Goal: Task Accomplishment & Management: Manage account settings

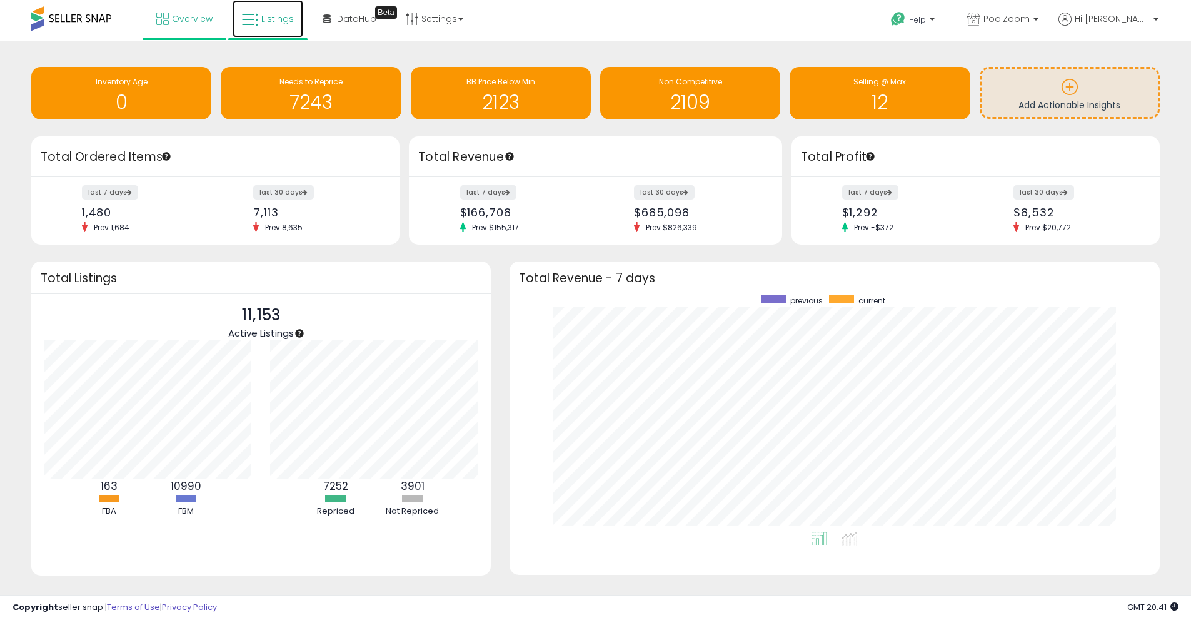
click at [288, 14] on span "Listings" at bounding box center [277, 19] width 33 height 13
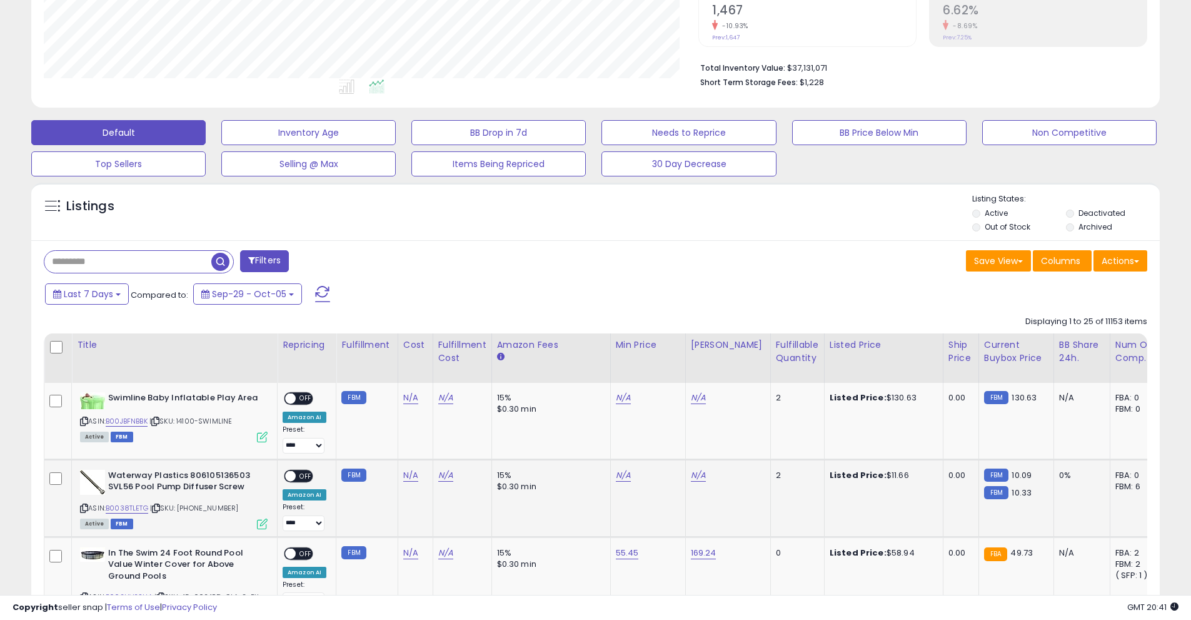
scroll to position [198, 0]
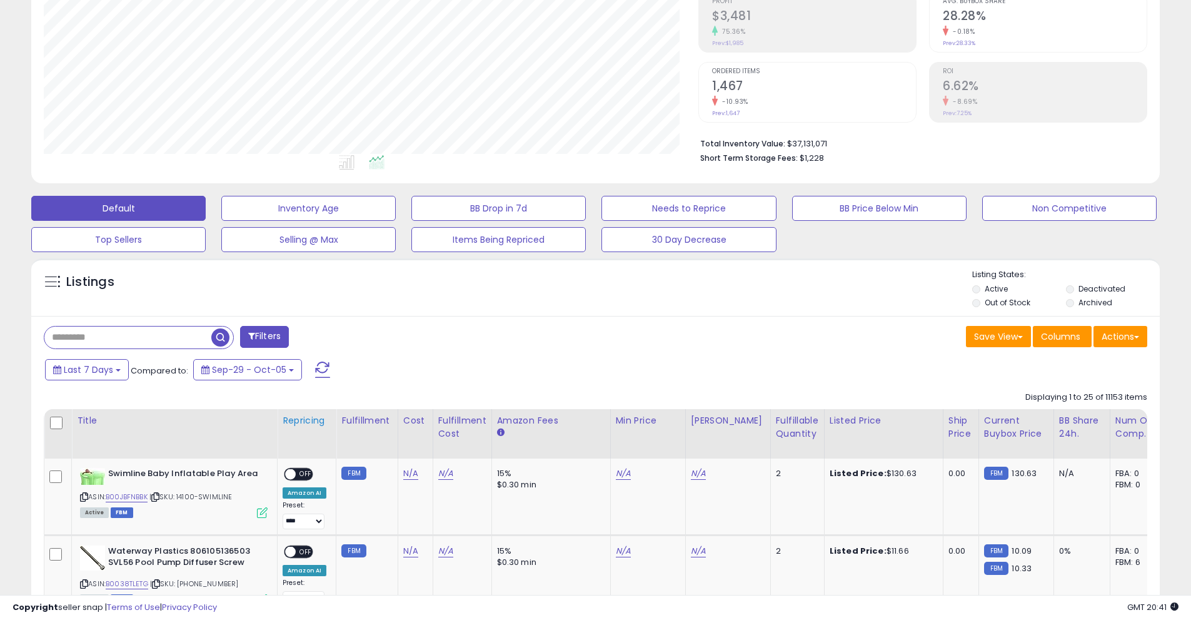
click at [303, 421] on div "Repricing" at bounding box center [307, 420] width 48 height 13
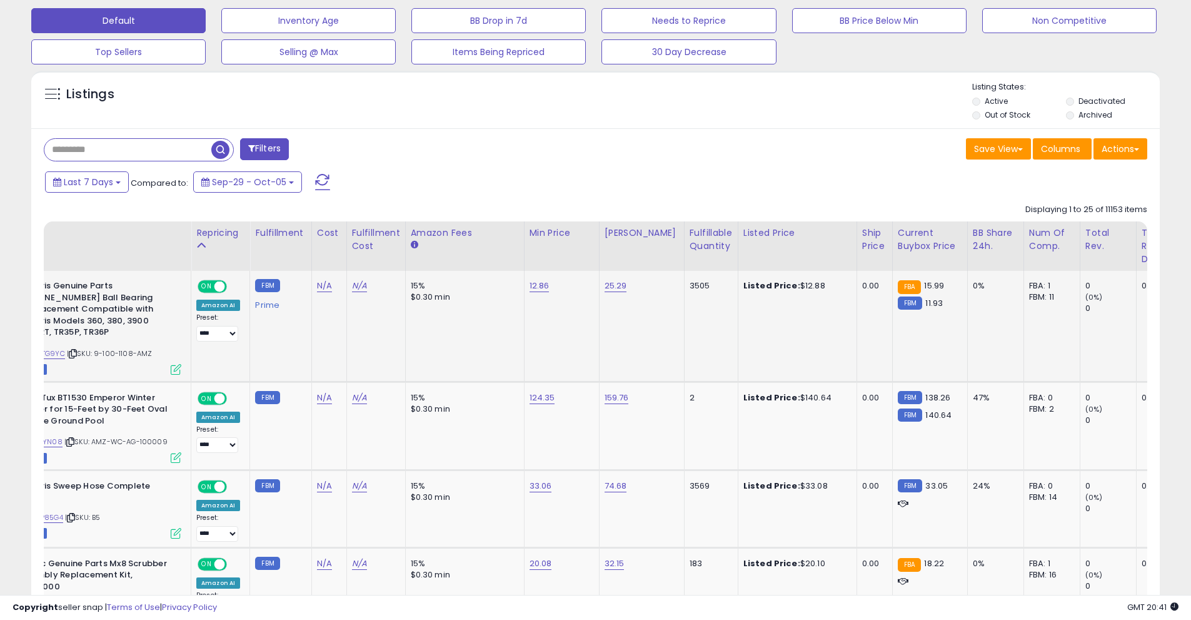
scroll to position [0, 0]
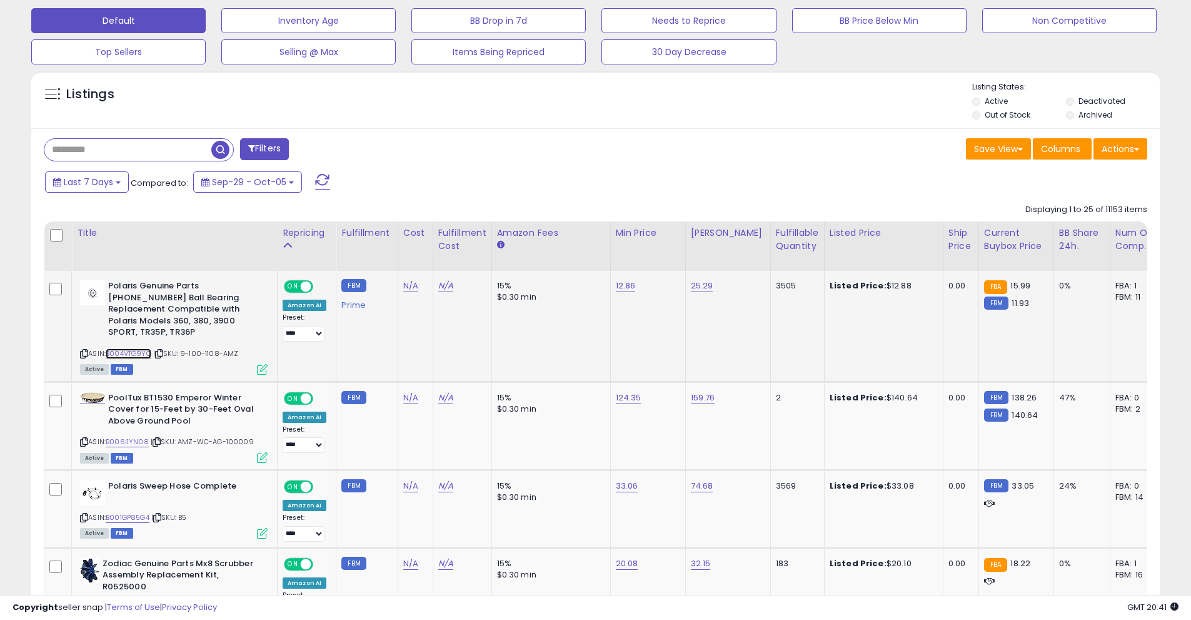
click at [128, 348] on link "B004VTG9YC" at bounding box center [129, 353] width 46 height 11
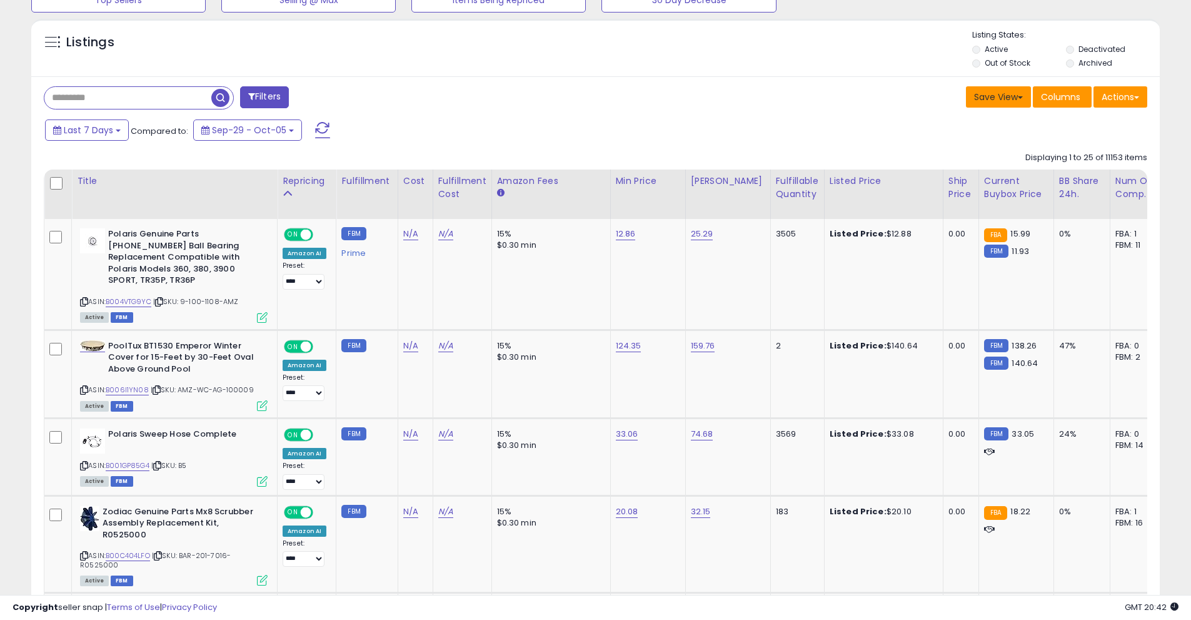
click at [1024, 106] on button "Save View" at bounding box center [998, 96] width 65 height 21
click at [1141, 99] on button "Actions" at bounding box center [1121, 96] width 54 height 21
click at [351, 122] on div "Last 7 Days Compared to: Sep-29 - Oct-05" at bounding box center [456, 132] width 828 height 28
click at [263, 312] on icon at bounding box center [262, 317] width 11 height 11
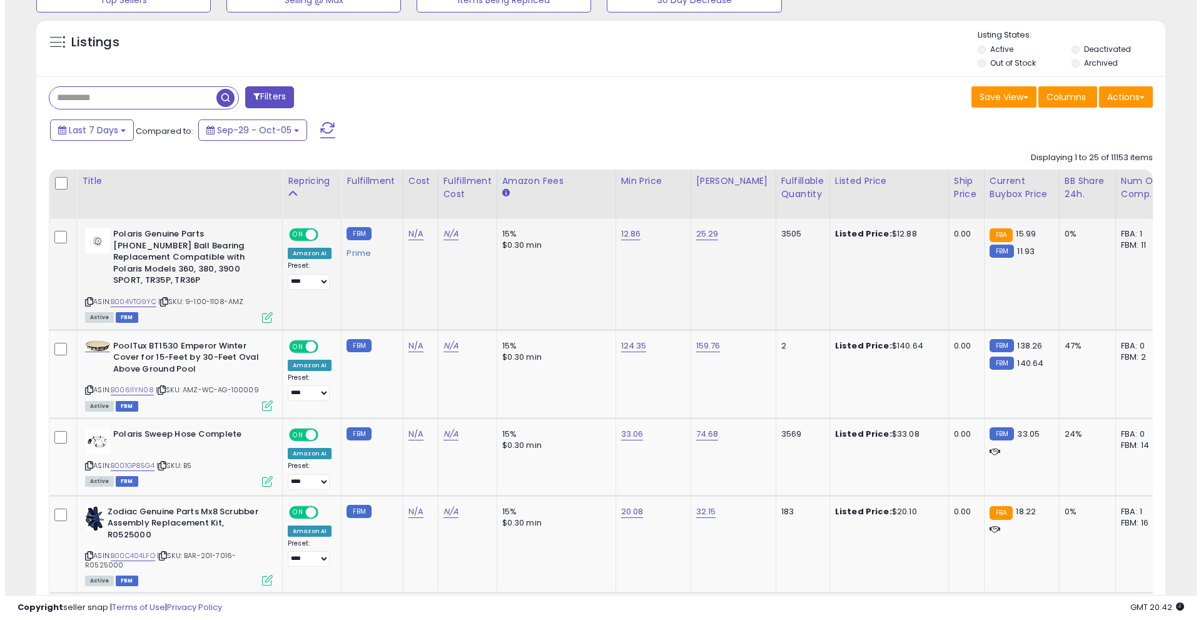
scroll to position [256, 660]
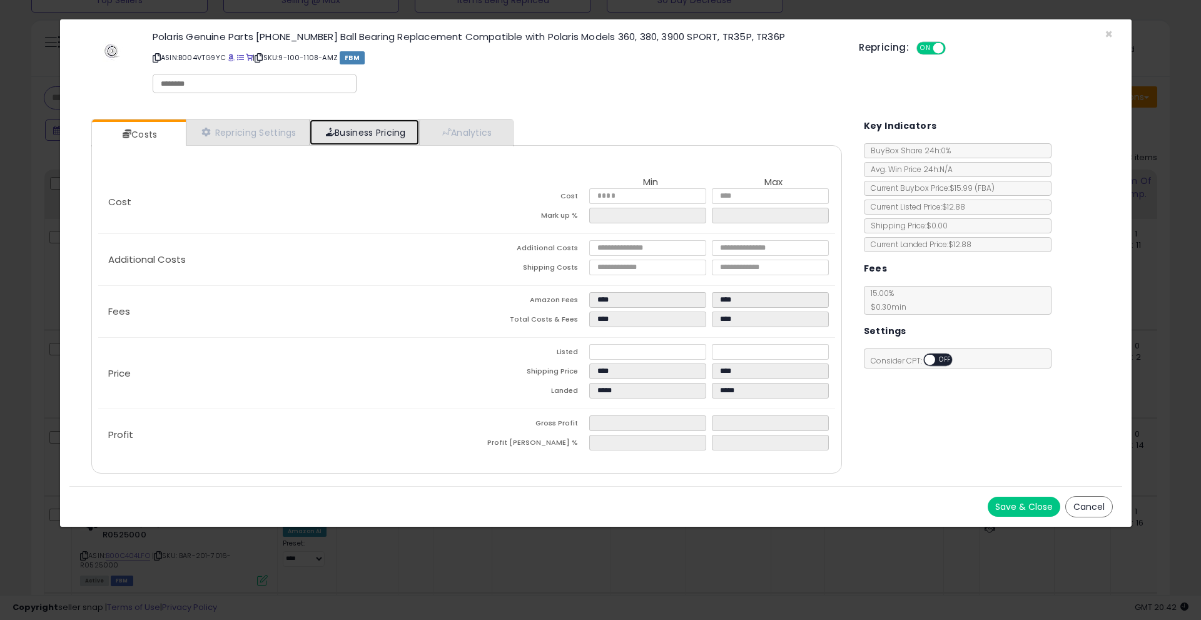
click at [343, 137] on link "Business Pricing" at bounding box center [364, 132] width 109 height 26
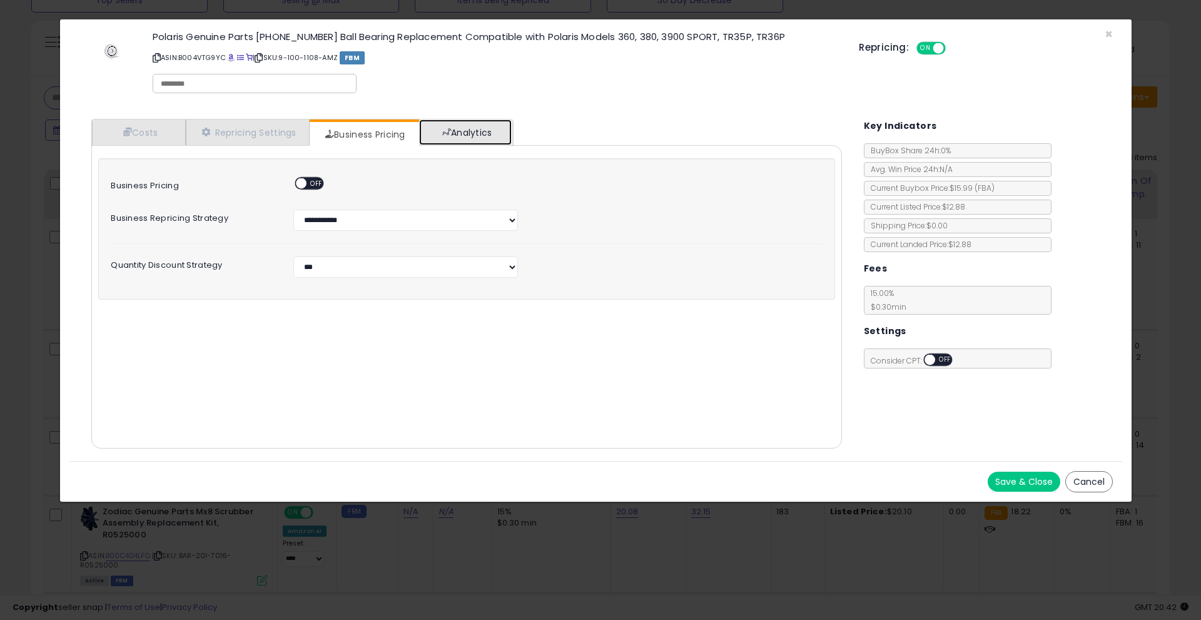
click at [508, 134] on link "Analytics" at bounding box center [465, 132] width 93 height 26
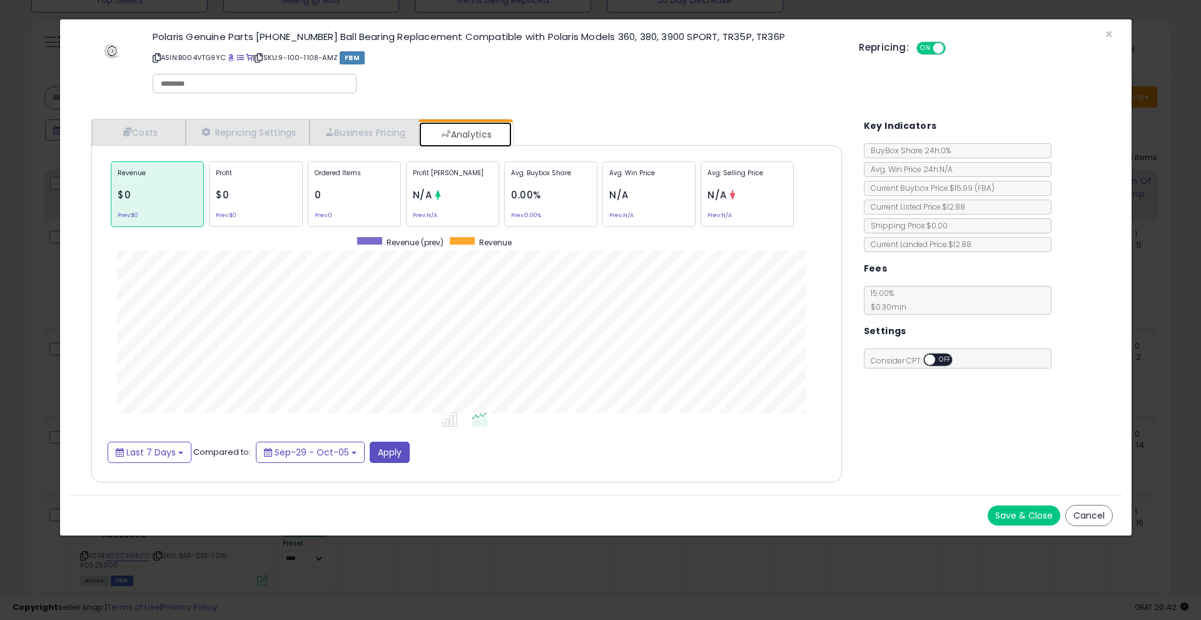
scroll to position [385, 775]
click at [423, 193] on span "N/A" at bounding box center [422, 194] width 19 height 13
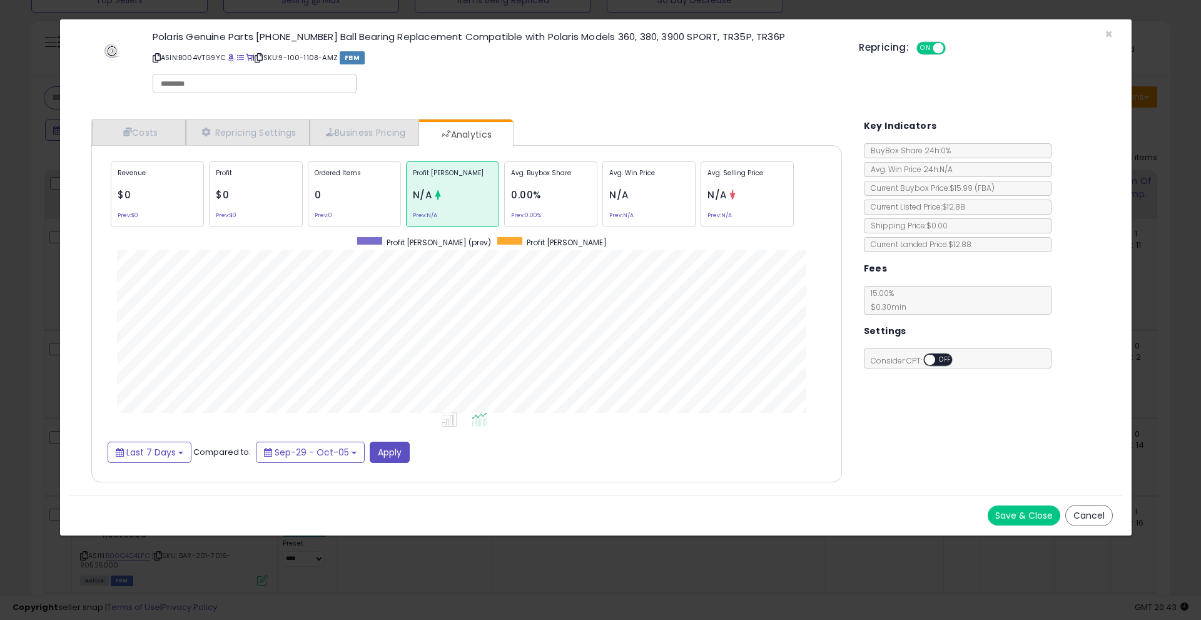
click at [536, 193] on span "0.00%" at bounding box center [526, 194] width 30 height 13
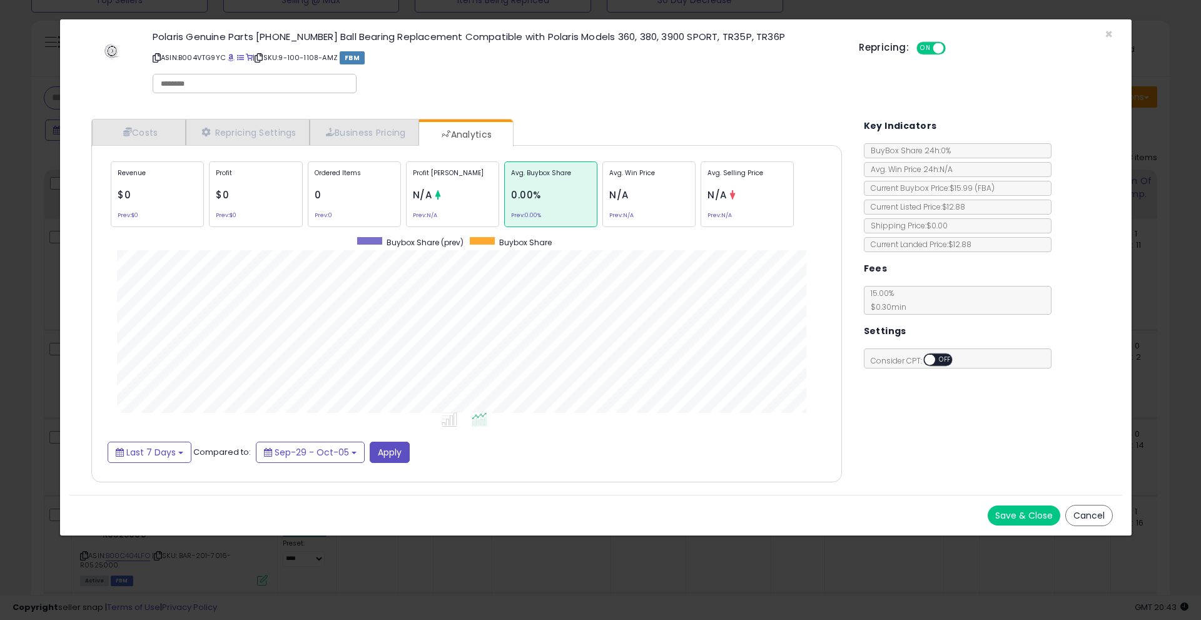
click at [661, 189] on div "Avg. Win Price N/A Prev: N/A" at bounding box center [648, 194] width 93 height 66
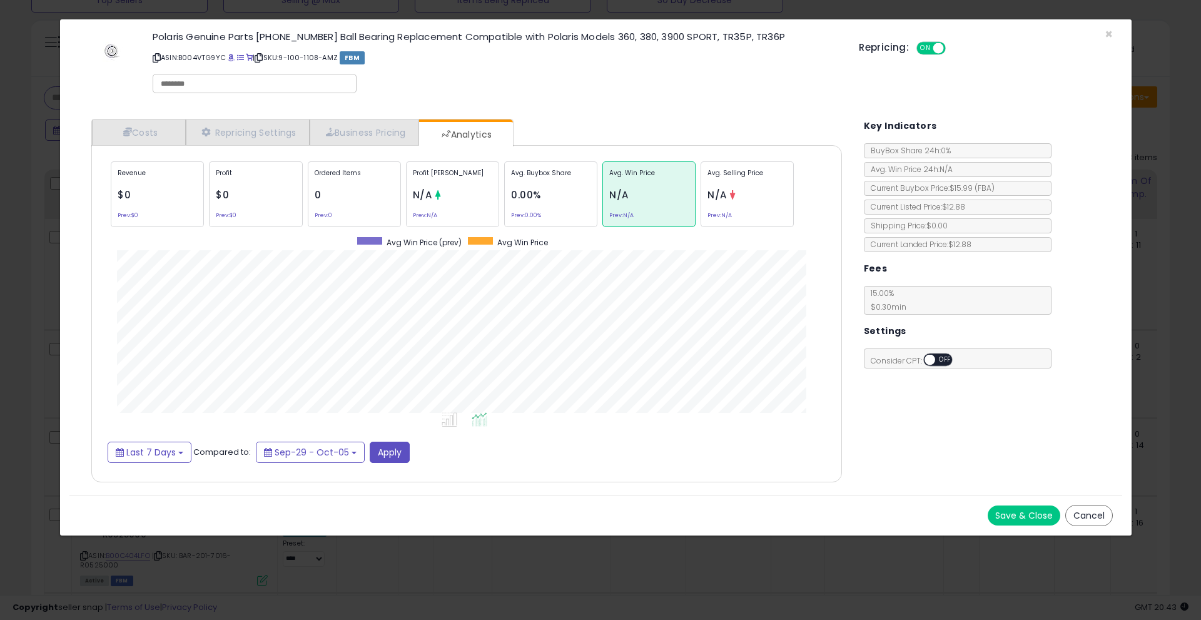
click at [747, 189] on div "Avg. Selling Price N/A Prev: N/A" at bounding box center [746, 194] width 93 height 66
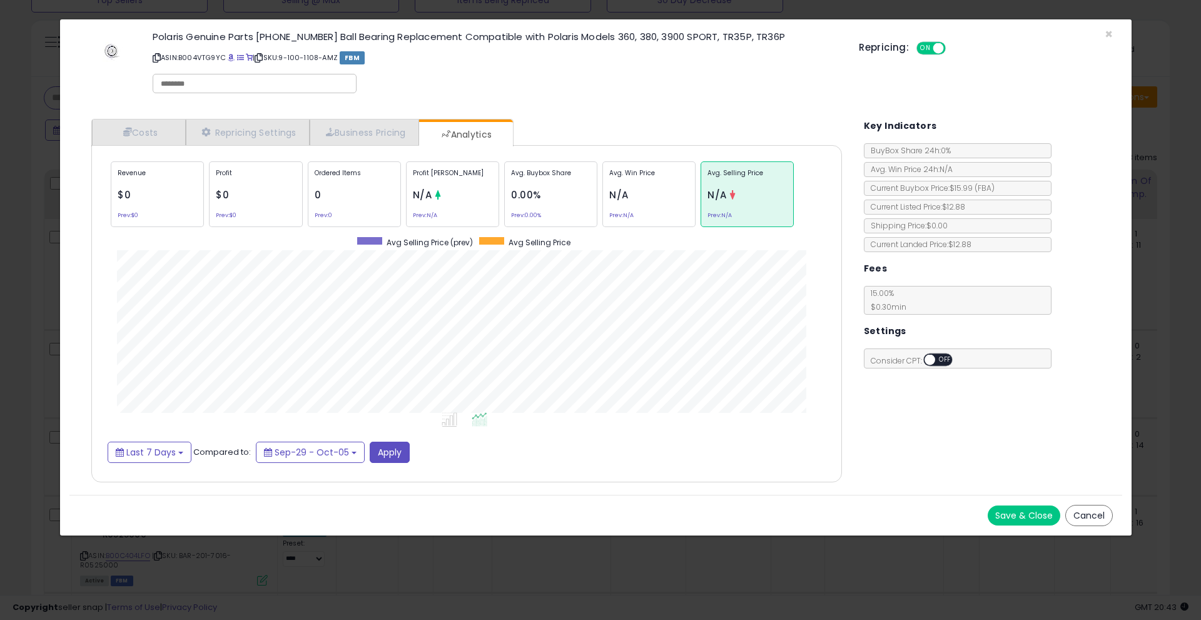
drag, startPoint x: 338, startPoint y: 190, endPoint x: 253, endPoint y: 192, distance: 84.4
click at [335, 191] on div "Ordered Items 0 Prev: 0" at bounding box center [354, 194] width 93 height 66
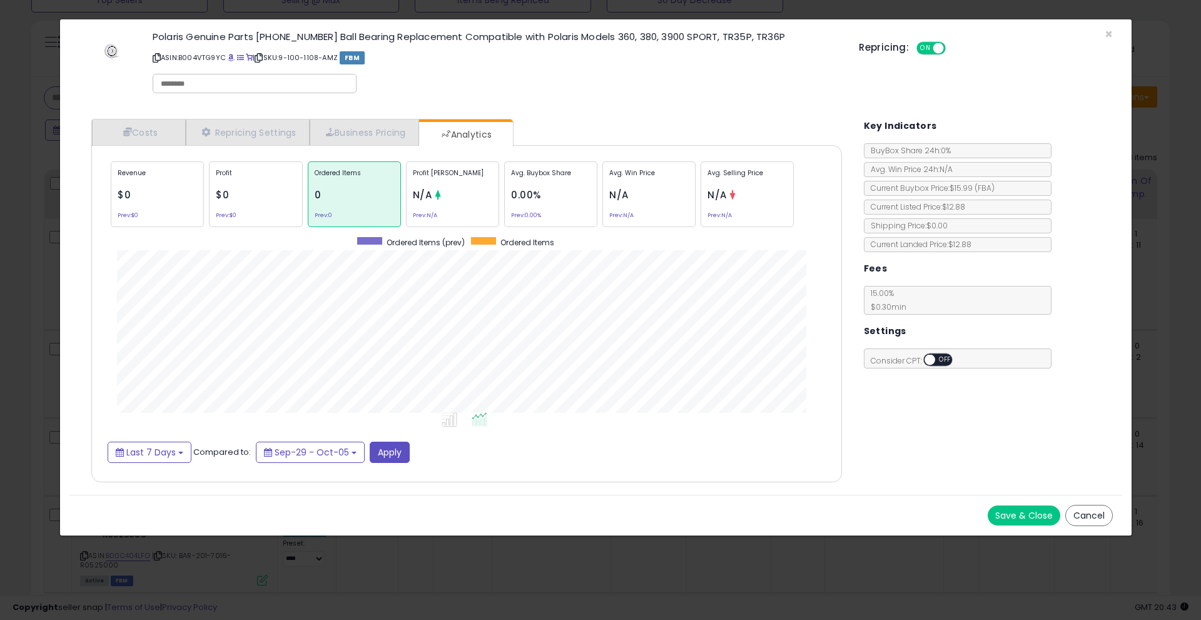
drag, startPoint x: 239, startPoint y: 192, endPoint x: 144, endPoint y: 194, distance: 95.1
click at [233, 194] on div "Profit $0 Prev: $0" at bounding box center [255, 194] width 93 height 66
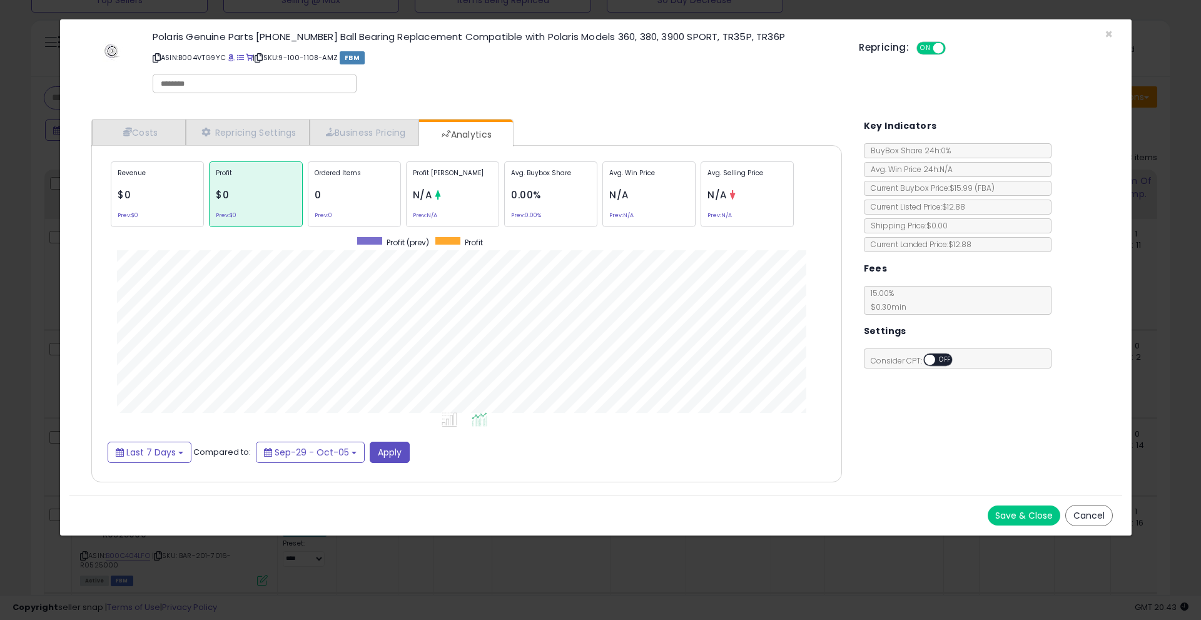
click at [141, 194] on div "Revenue $0 Prev: $0" at bounding box center [157, 194] width 93 height 66
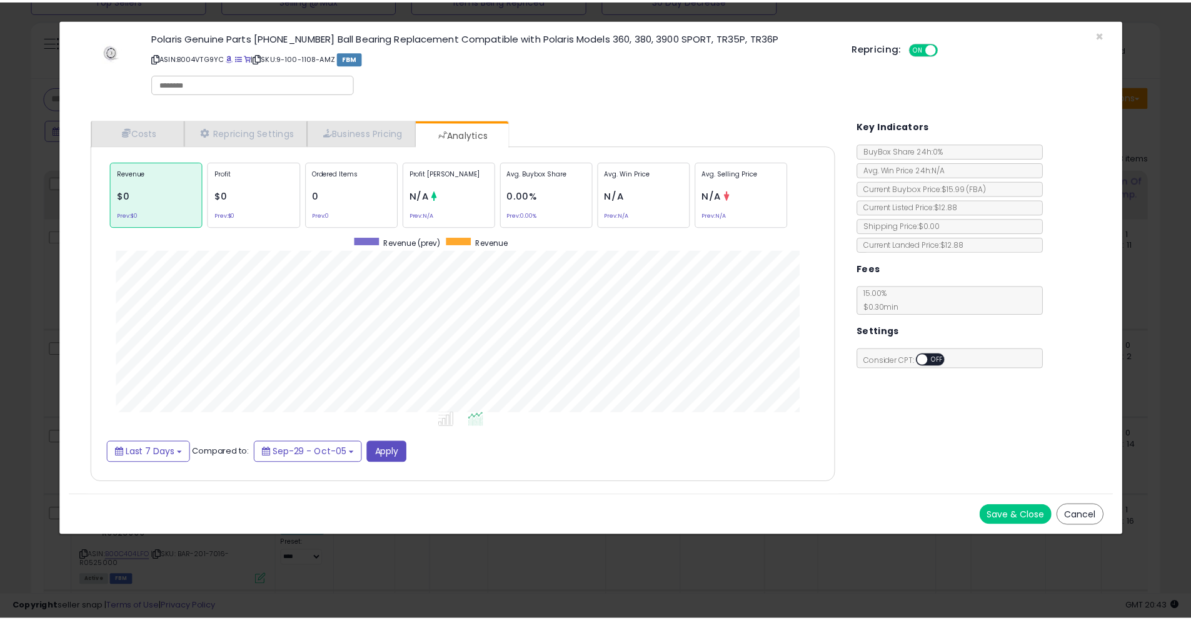
scroll to position [385, 775]
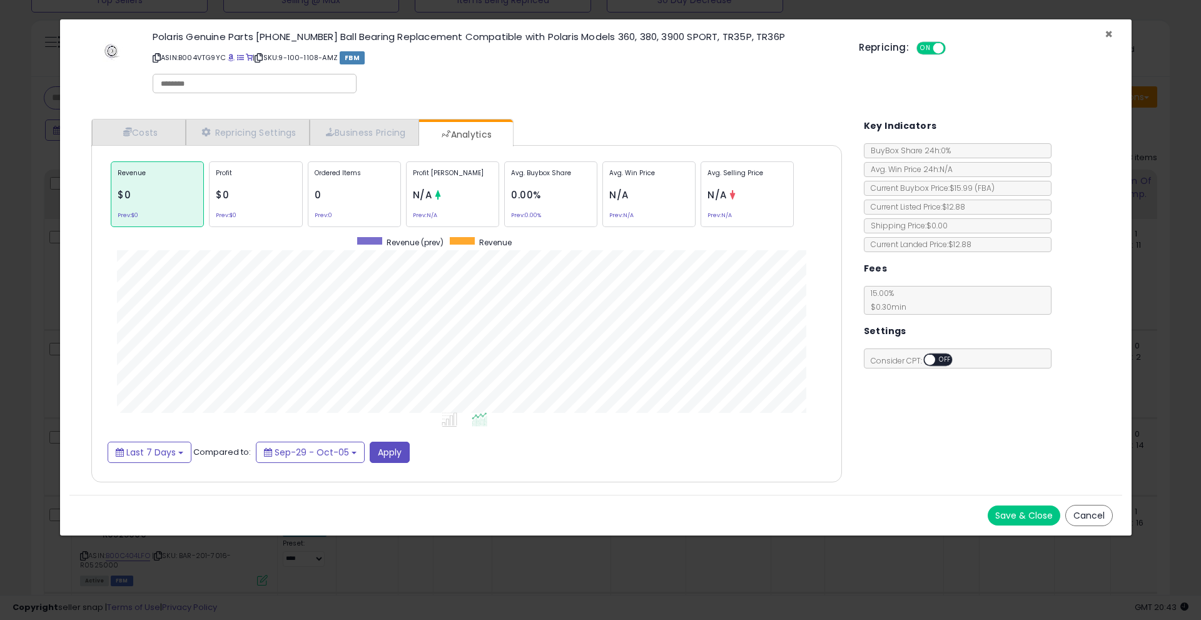
click at [1107, 34] on span "×" at bounding box center [1108, 34] width 8 height 18
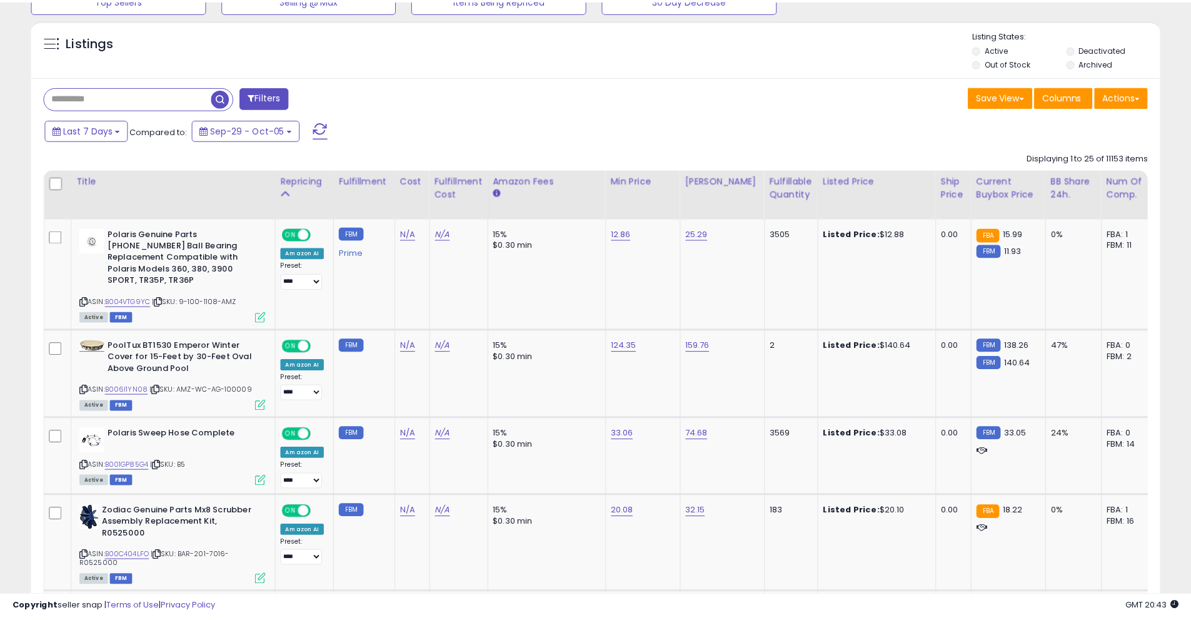
scroll to position [625013, 624615]
